Goal: Find specific page/section: Find specific page/section

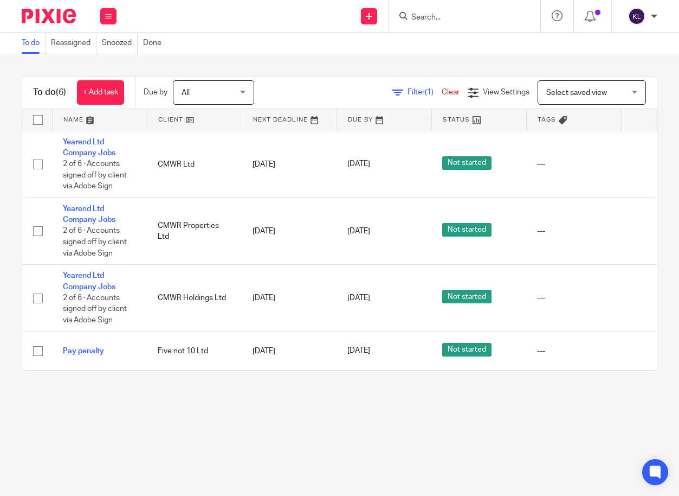
scroll to position [0, 75]
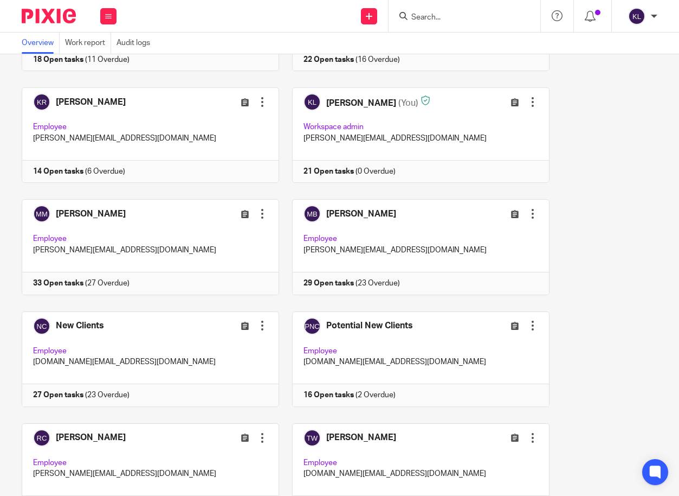
scroll to position [813, 0]
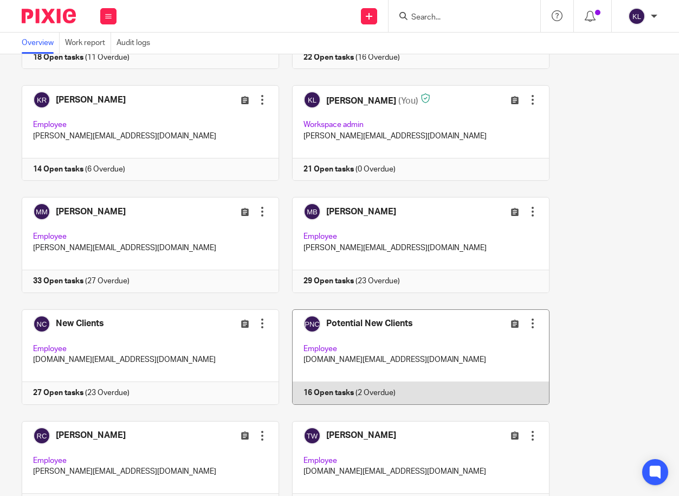
click at [363, 399] on link at bounding box center [414, 356] width 271 height 95
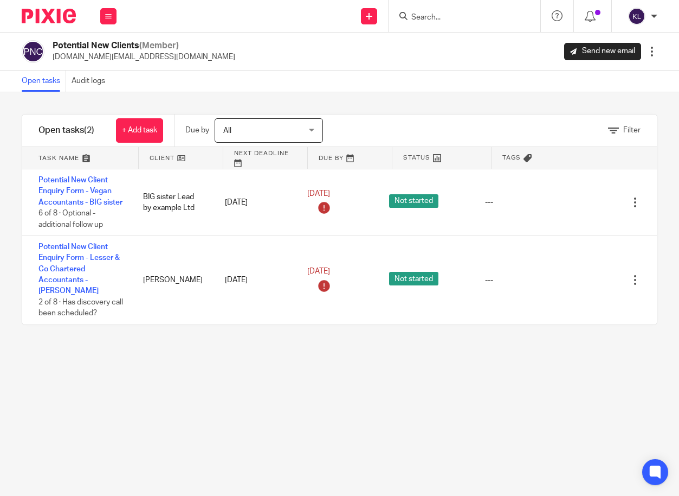
click at [450, 18] on input "Search" at bounding box center [459, 18] width 98 height 10
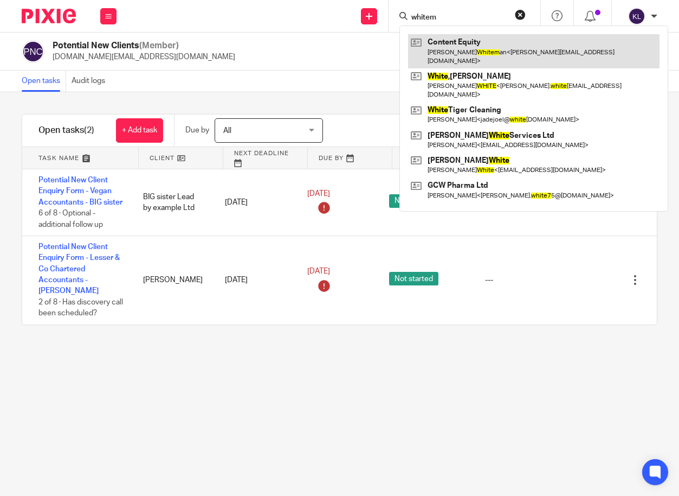
type input "whitem"
click at [470, 42] on link at bounding box center [534, 51] width 252 height 34
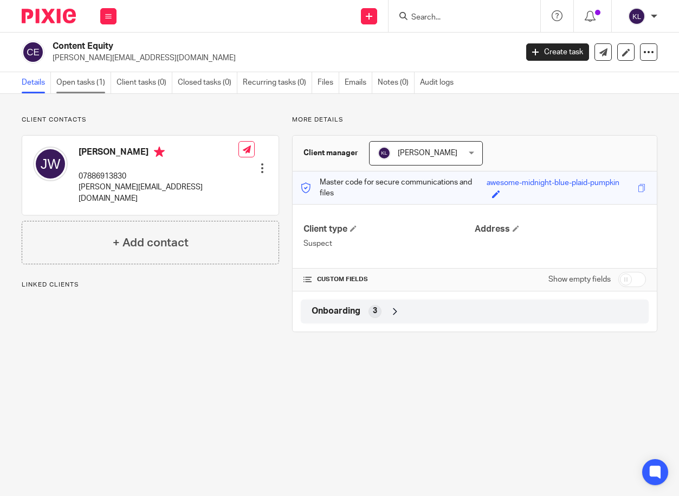
click at [83, 85] on link "Open tasks (1)" at bounding box center [83, 82] width 55 height 21
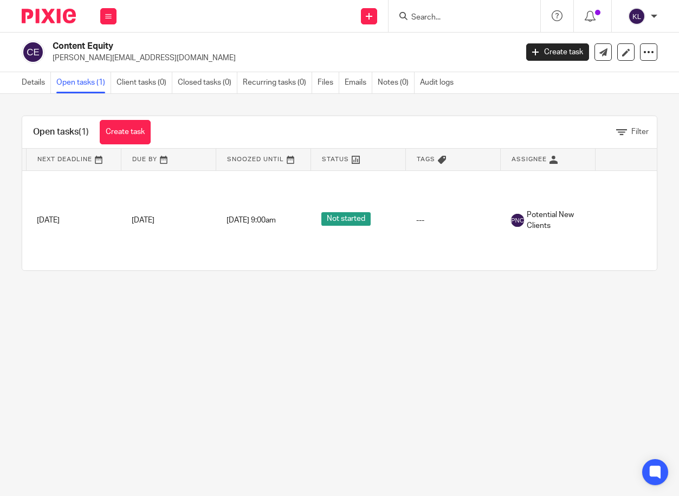
scroll to position [0, 140]
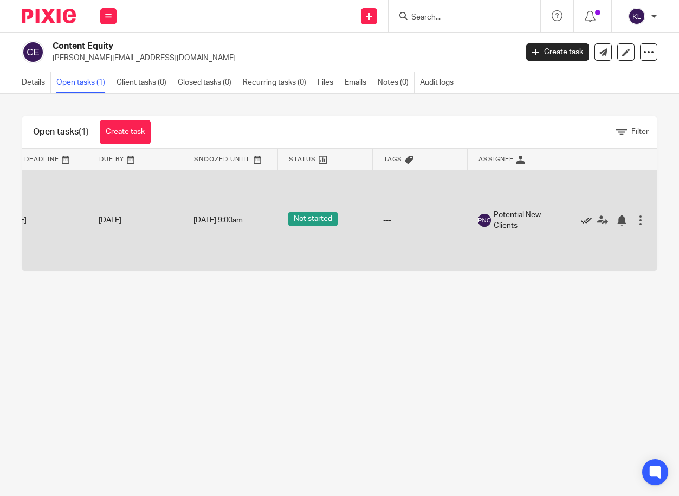
click at [581, 219] on icon at bounding box center [586, 220] width 11 height 11
